Goal: Task Accomplishment & Management: Complete application form

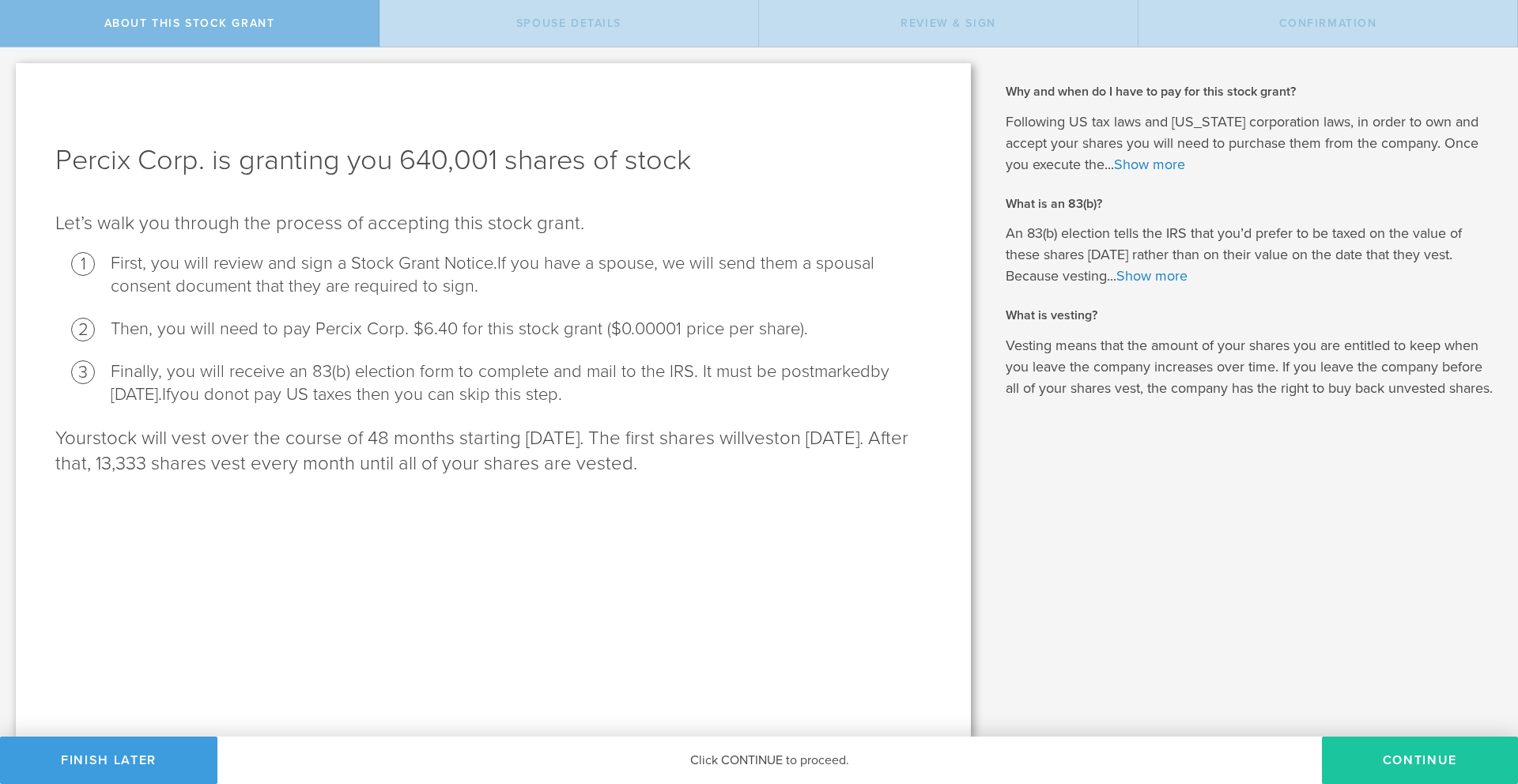
click at [1415, 761] on button "CONTINUE" at bounding box center [1419, 760] width 196 height 47
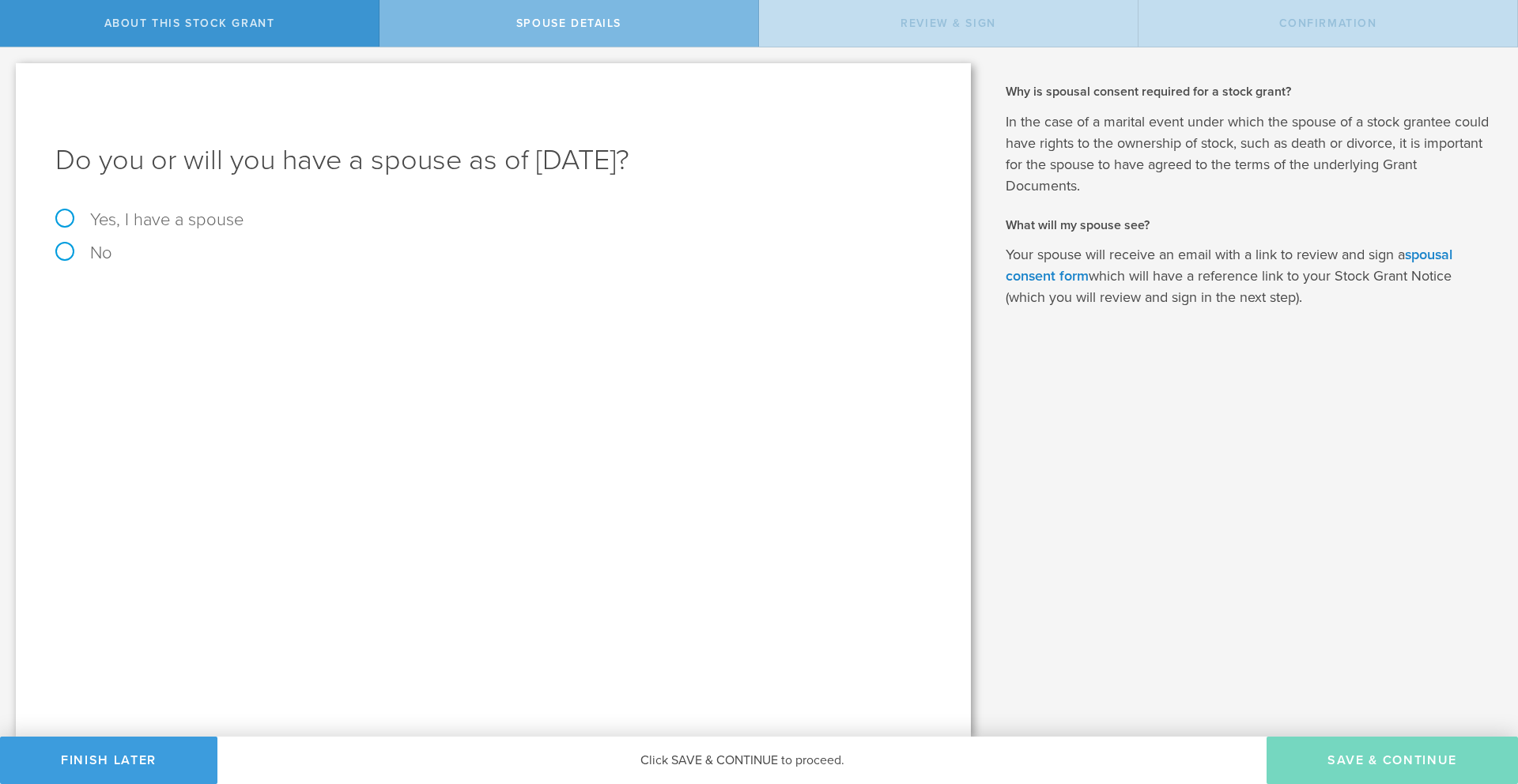
click at [131, 223] on label "Yes, I have a spouse" at bounding box center [494, 220] width 876 height 18
click at [10, 72] on input "Yes, I have a spouse" at bounding box center [5, 60] width 10 height 25
radio input "true"
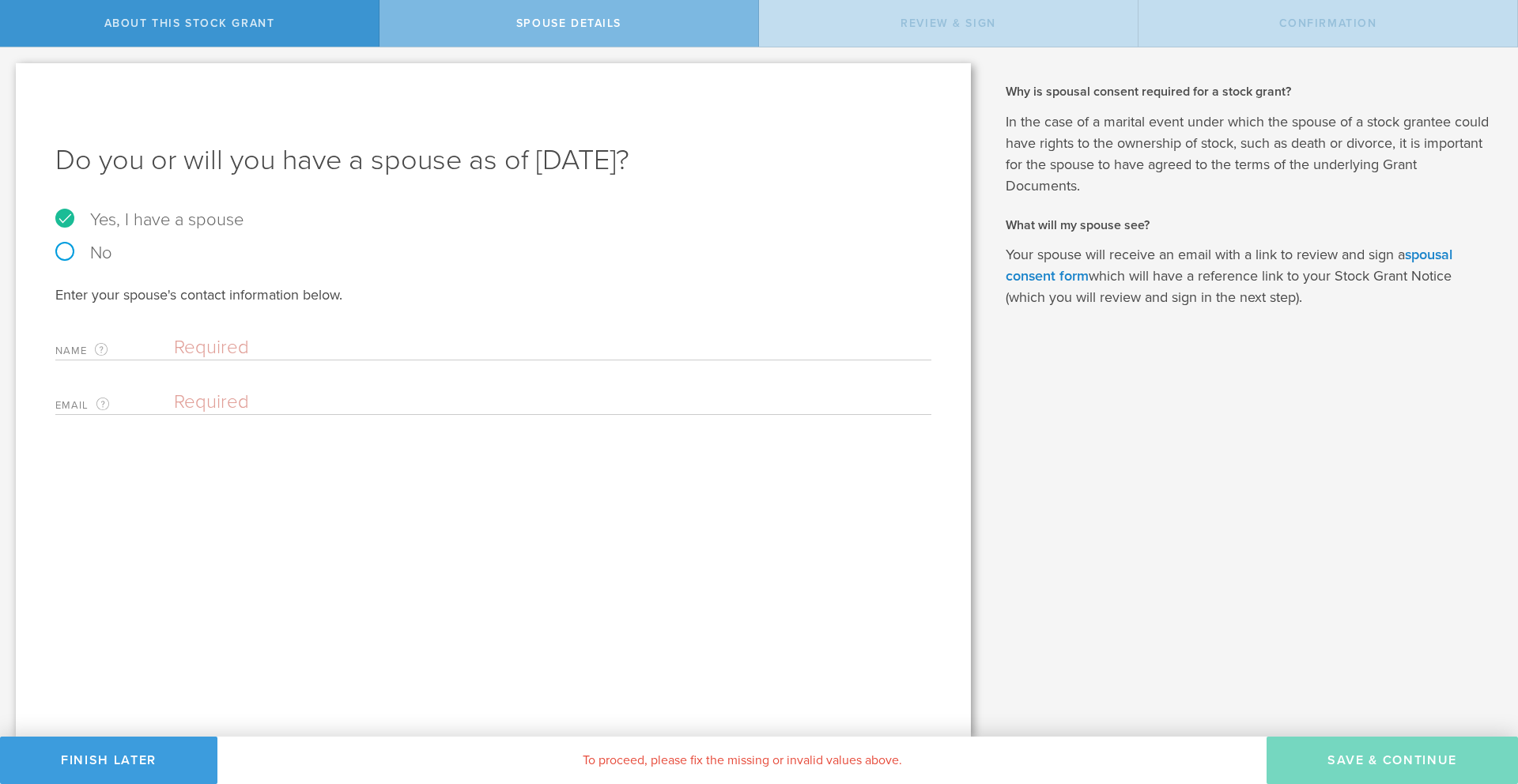
click at [212, 345] on input "text" at bounding box center [548, 347] width 750 height 23
type input "[PERSON_NAME] [PERSON_NAME]"
click at [203, 402] on input "email" at bounding box center [548, 402] width 750 height 23
click at [250, 409] on input "email" at bounding box center [548, 402] width 750 height 23
type input "[EMAIL_ADDRESS][DOMAIN_NAME]"
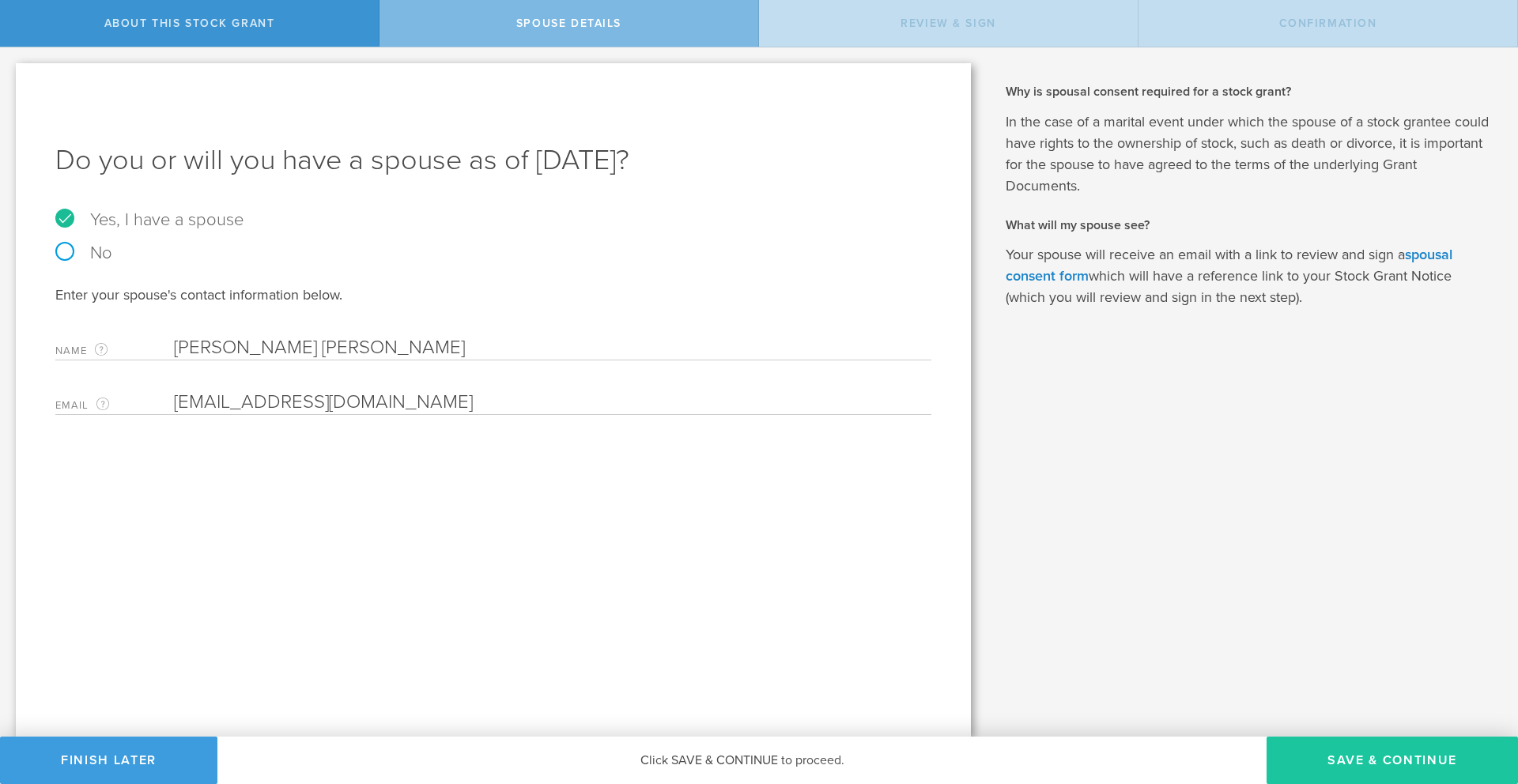
click at [1360, 755] on button "Save & Continue" at bounding box center [1392, 760] width 251 height 47
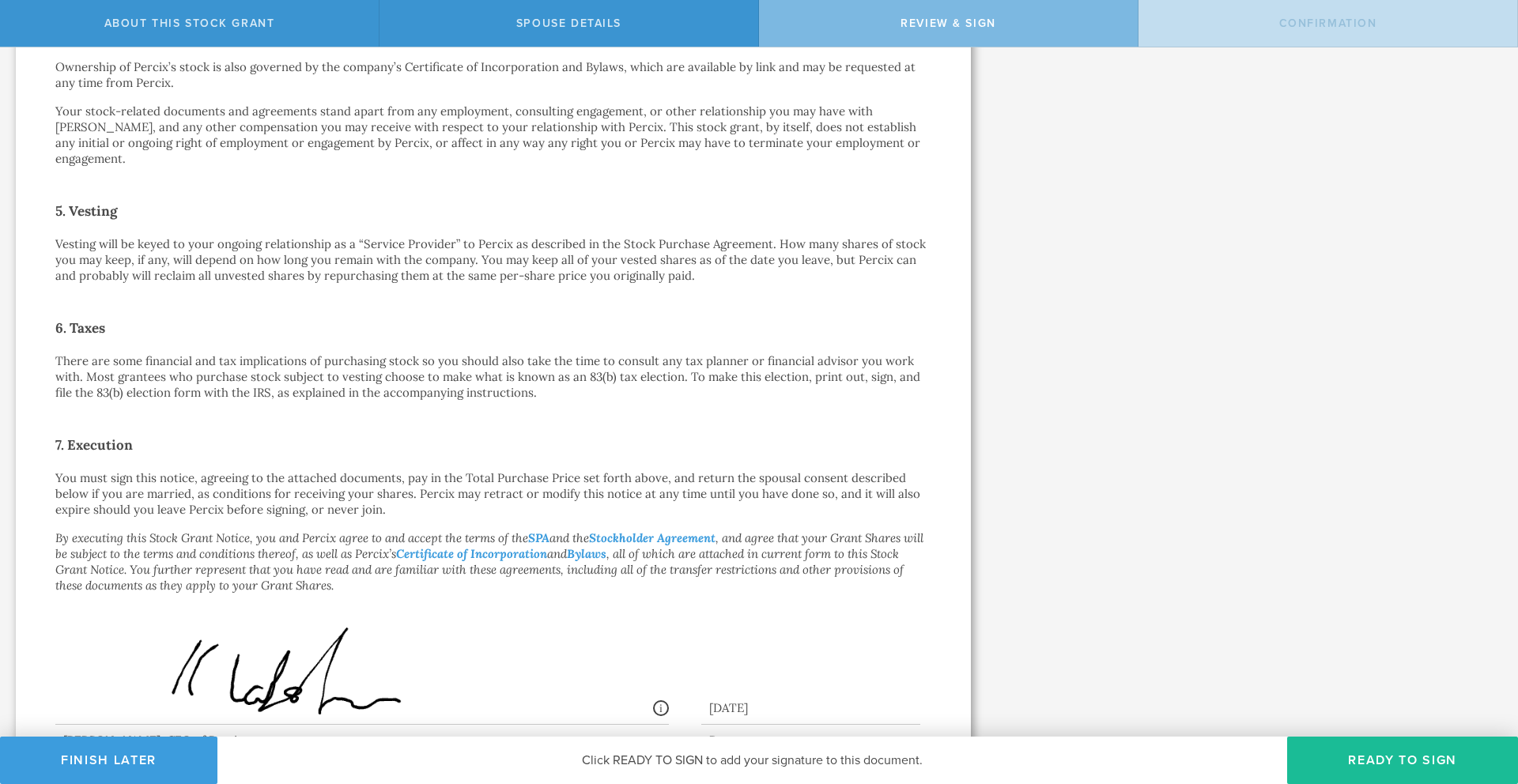
scroll to position [930, 0]
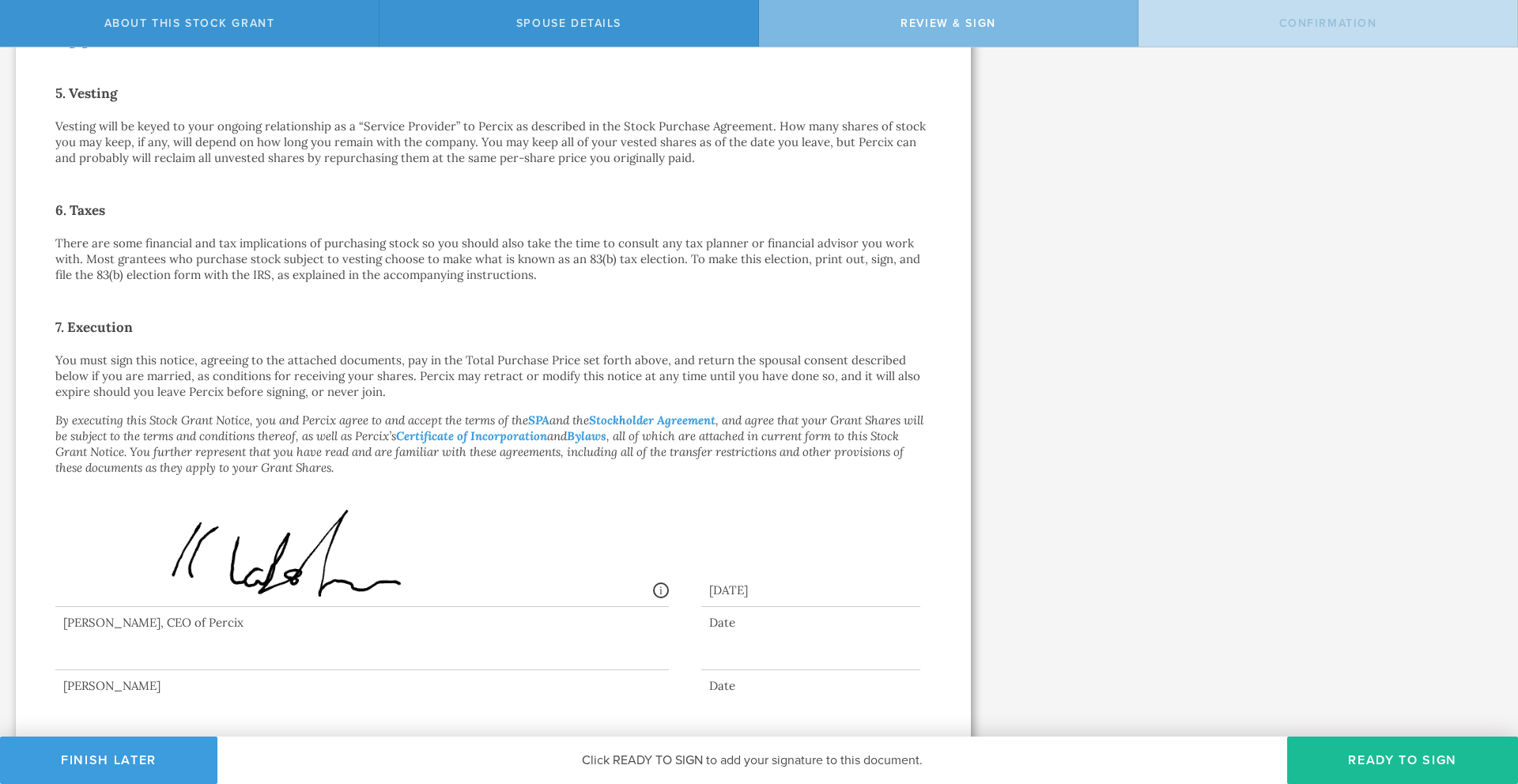
click at [325, 641] on div at bounding box center [362, 638] width 614 height 64
click at [1388, 753] on button "Ready to Sign" at bounding box center [1402, 760] width 231 height 47
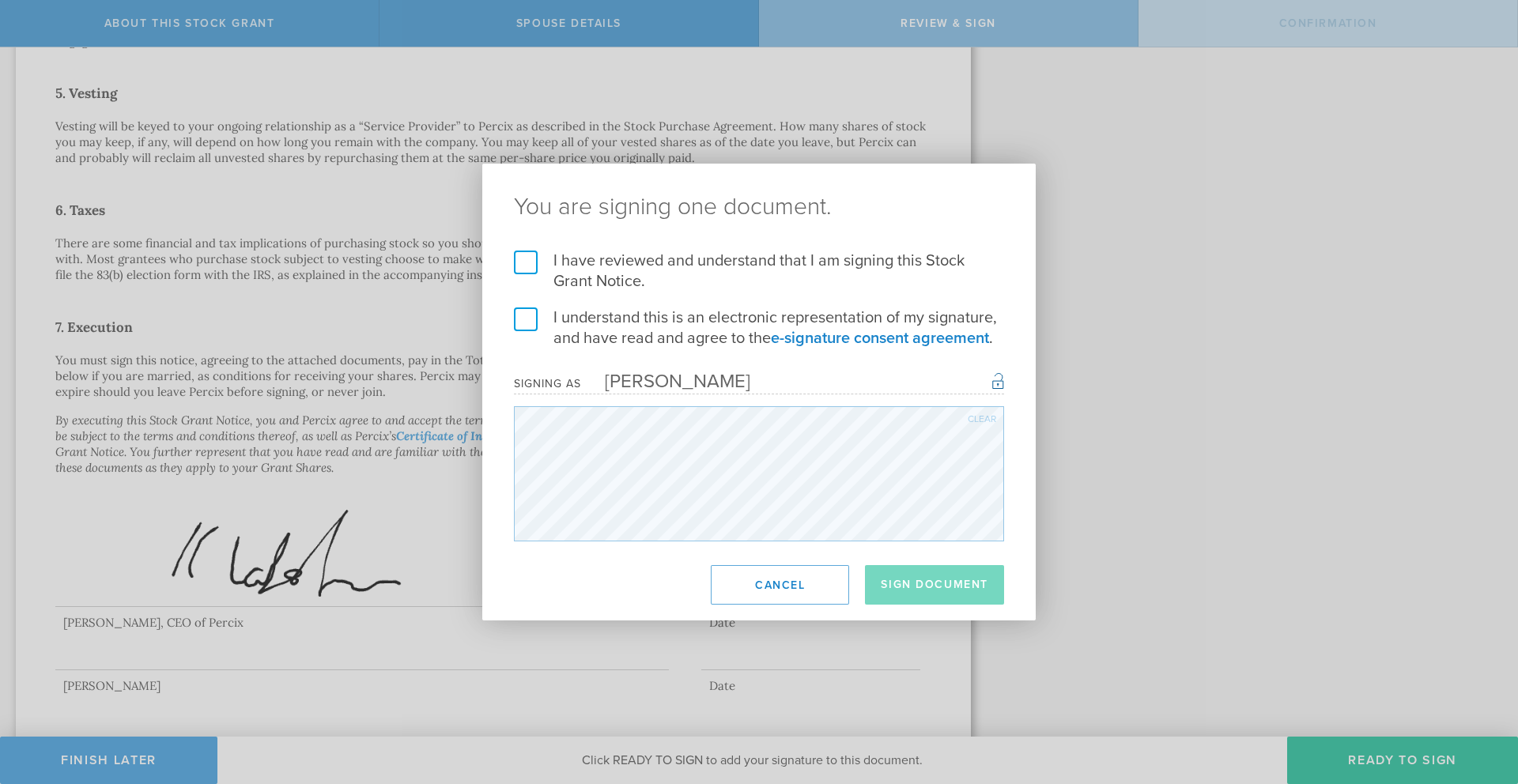
click at [509, 260] on div "I have reviewed and understand that I am signing this Stock Grant Notice. I und…" at bounding box center [759, 395] width 553 height 291
click at [525, 263] on label "I have reviewed and understand that I am signing this Stock Grant Notice." at bounding box center [759, 270] width 490 height 41
click at [0, 0] on input "I have reviewed and understand that I am signing this Stock Grant Notice." at bounding box center [0, 0] width 0 height 0
click at [524, 317] on label "I understand this is an electronic representation of my signature, and have rea…" at bounding box center [759, 328] width 490 height 41
click at [0, 0] on input "I understand this is an electronic representation of my signature, and have rea…" at bounding box center [0, 0] width 0 height 0
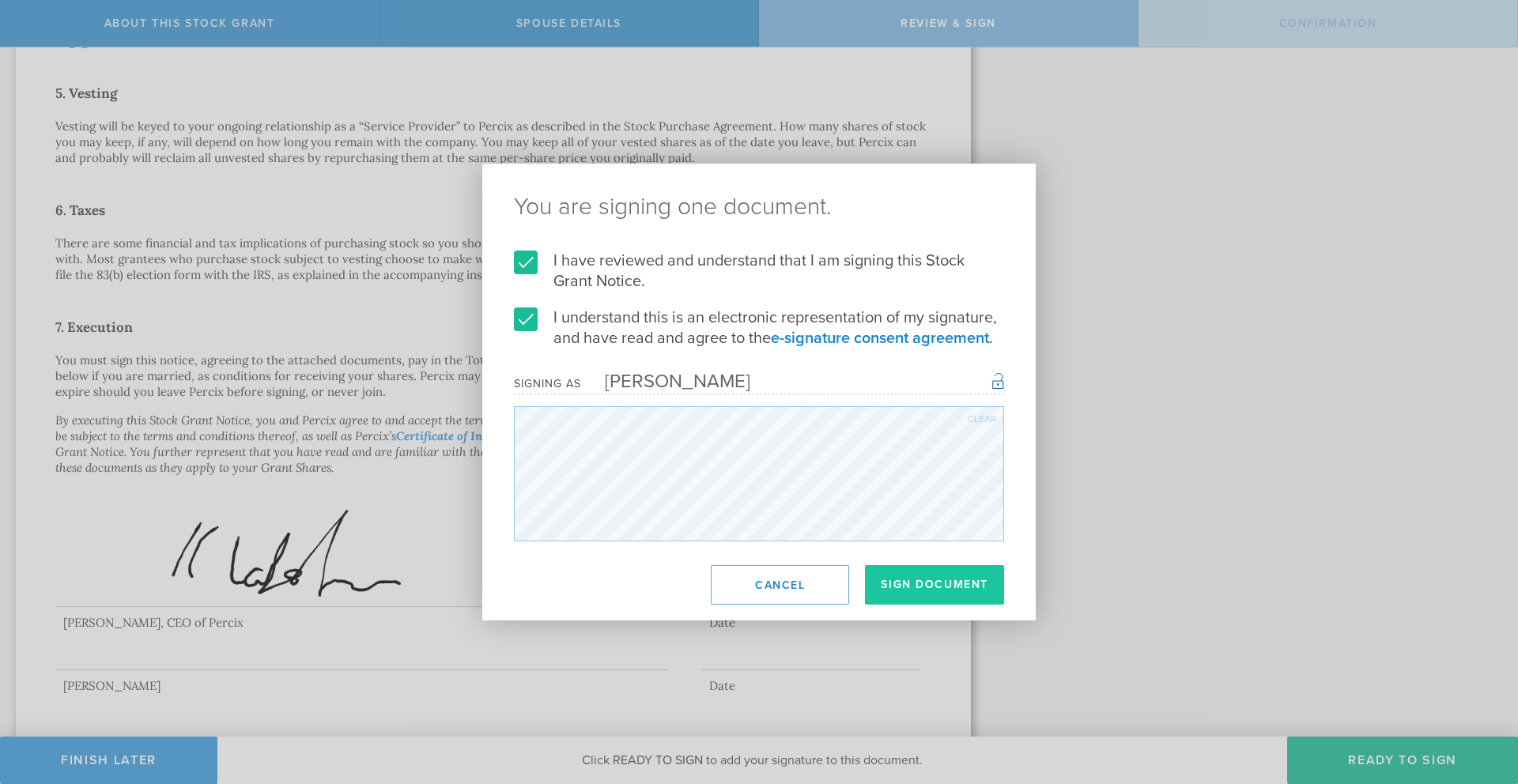
click at [935, 587] on button "Sign Document" at bounding box center [934, 584] width 139 height 39
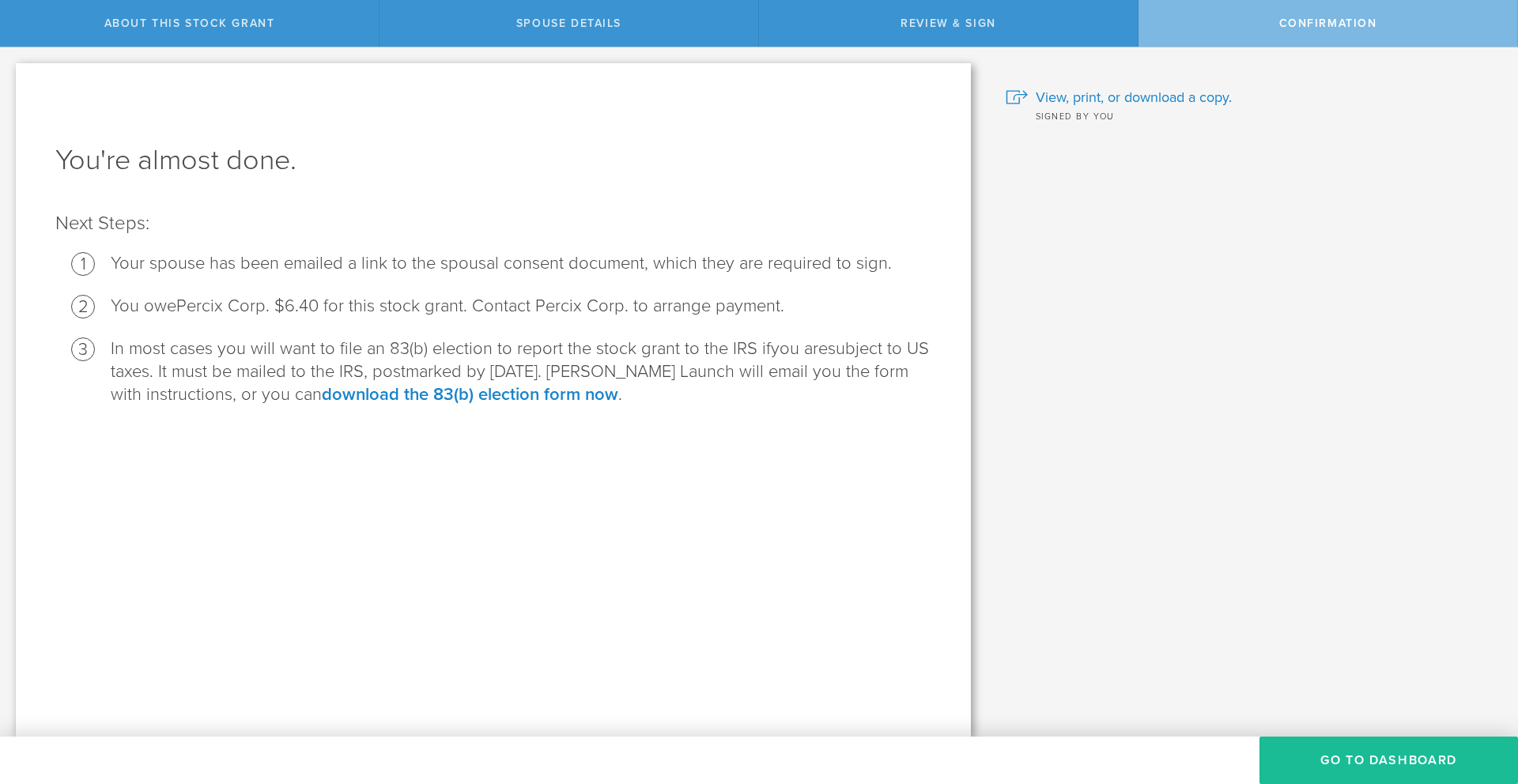
scroll to position [0, 0]
click at [1355, 759] on button "Go to Dashboard" at bounding box center [1388, 760] width 259 height 47
